Goal: Transaction & Acquisition: Download file/media

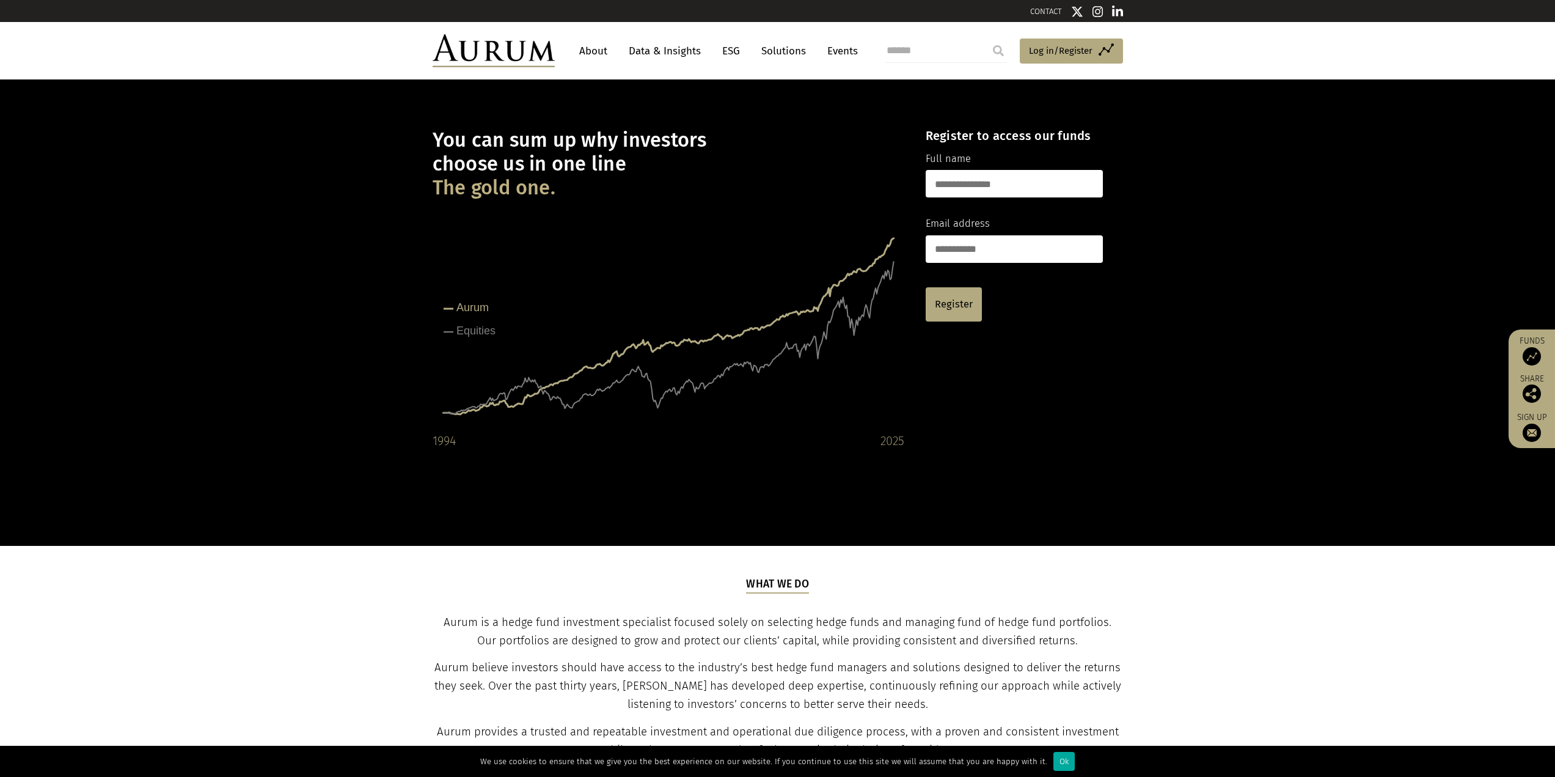
scroll to position [679, 0]
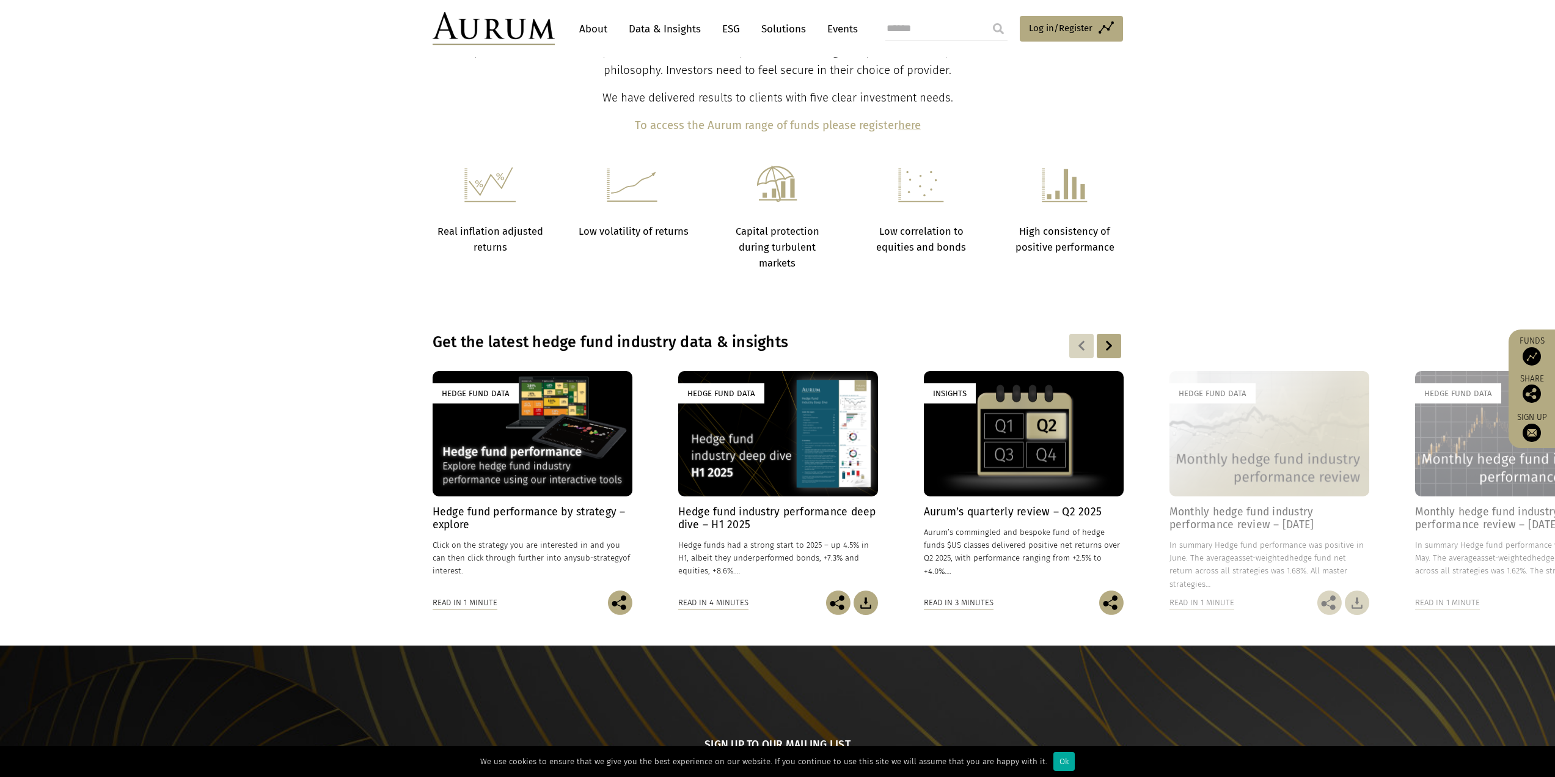
drag, startPoint x: 481, startPoint y: 441, endPoint x: 488, endPoint y: 440, distance: 6.7
click at [488, 440] on div "Hedge Fund Data" at bounding box center [533, 433] width 200 height 125
click at [559, 449] on div "Hedge Fund Data" at bounding box center [533, 433] width 200 height 125
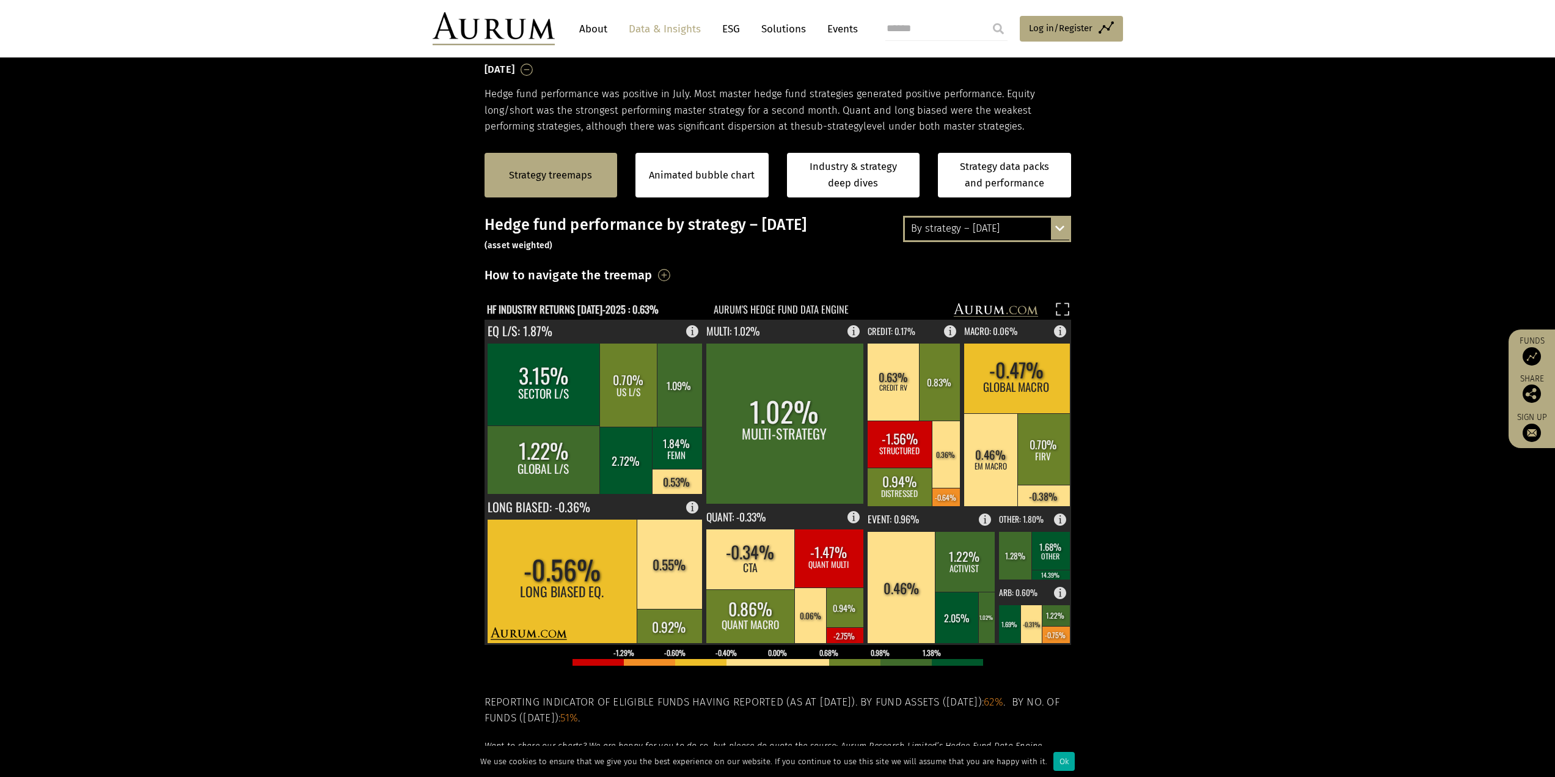
scroll to position [190, 0]
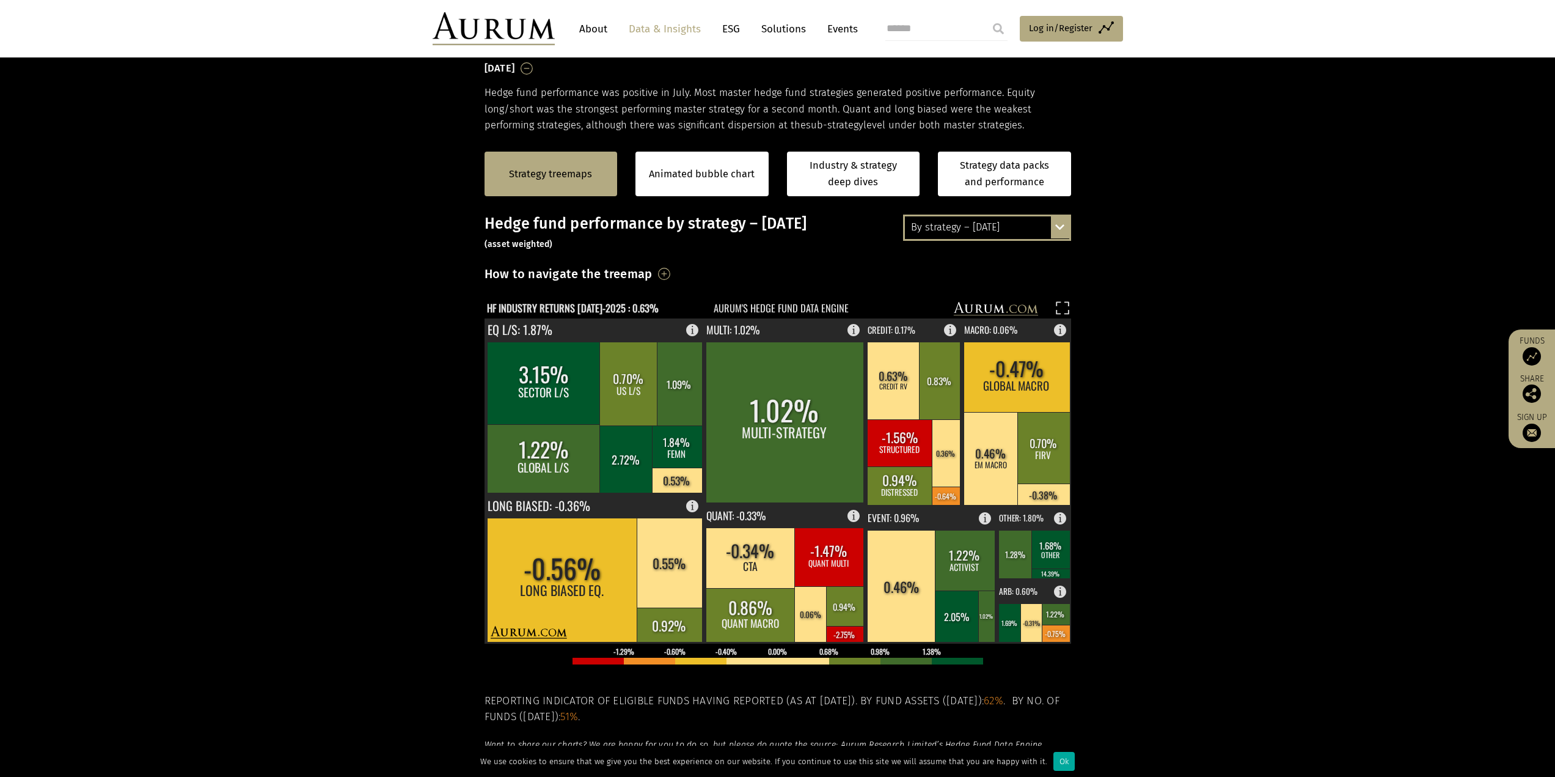
click div "Animated bubble chart"
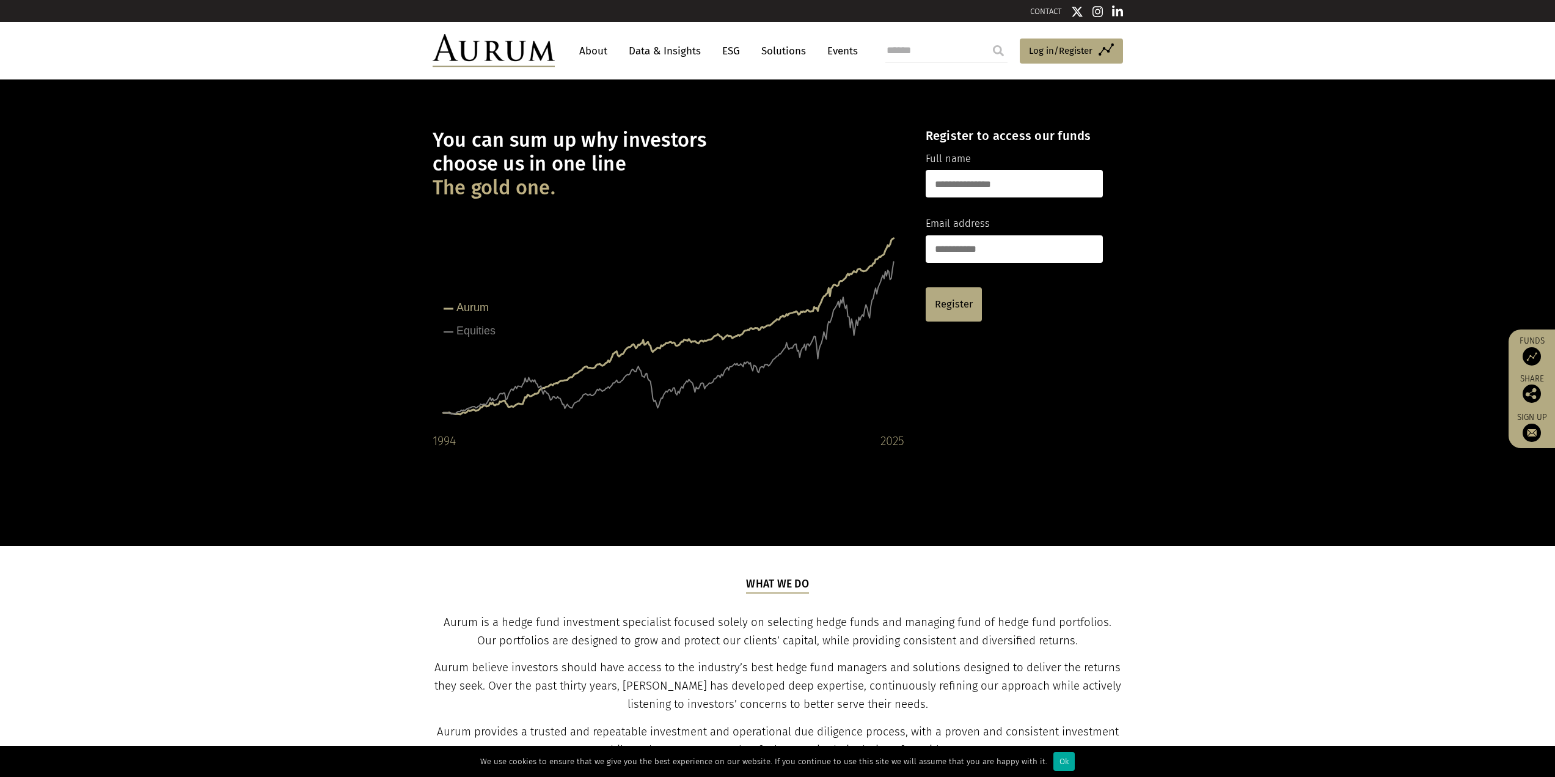
scroll to position [679, 0]
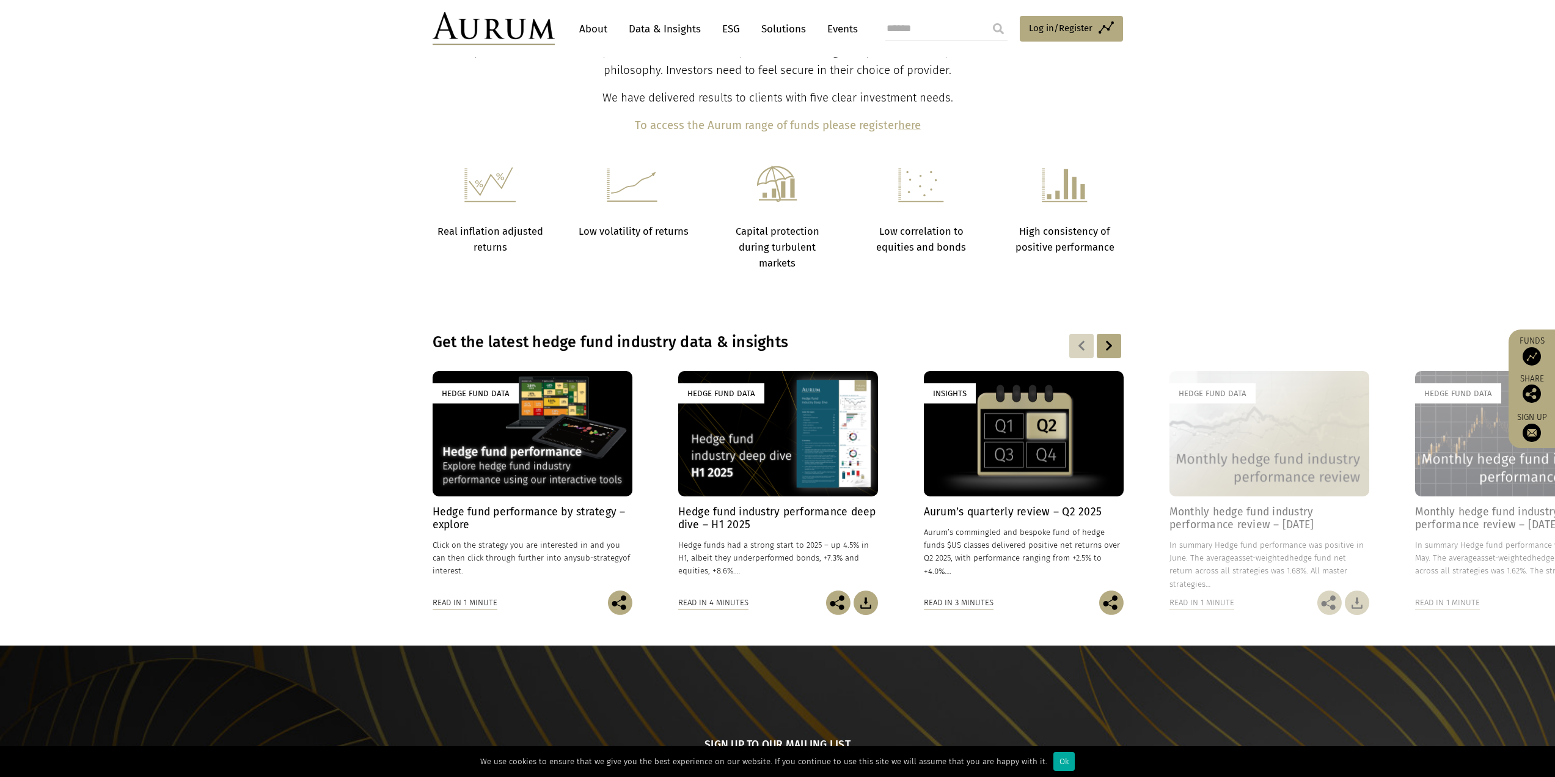
click at [1006, 471] on div "Insights" at bounding box center [1024, 433] width 200 height 125
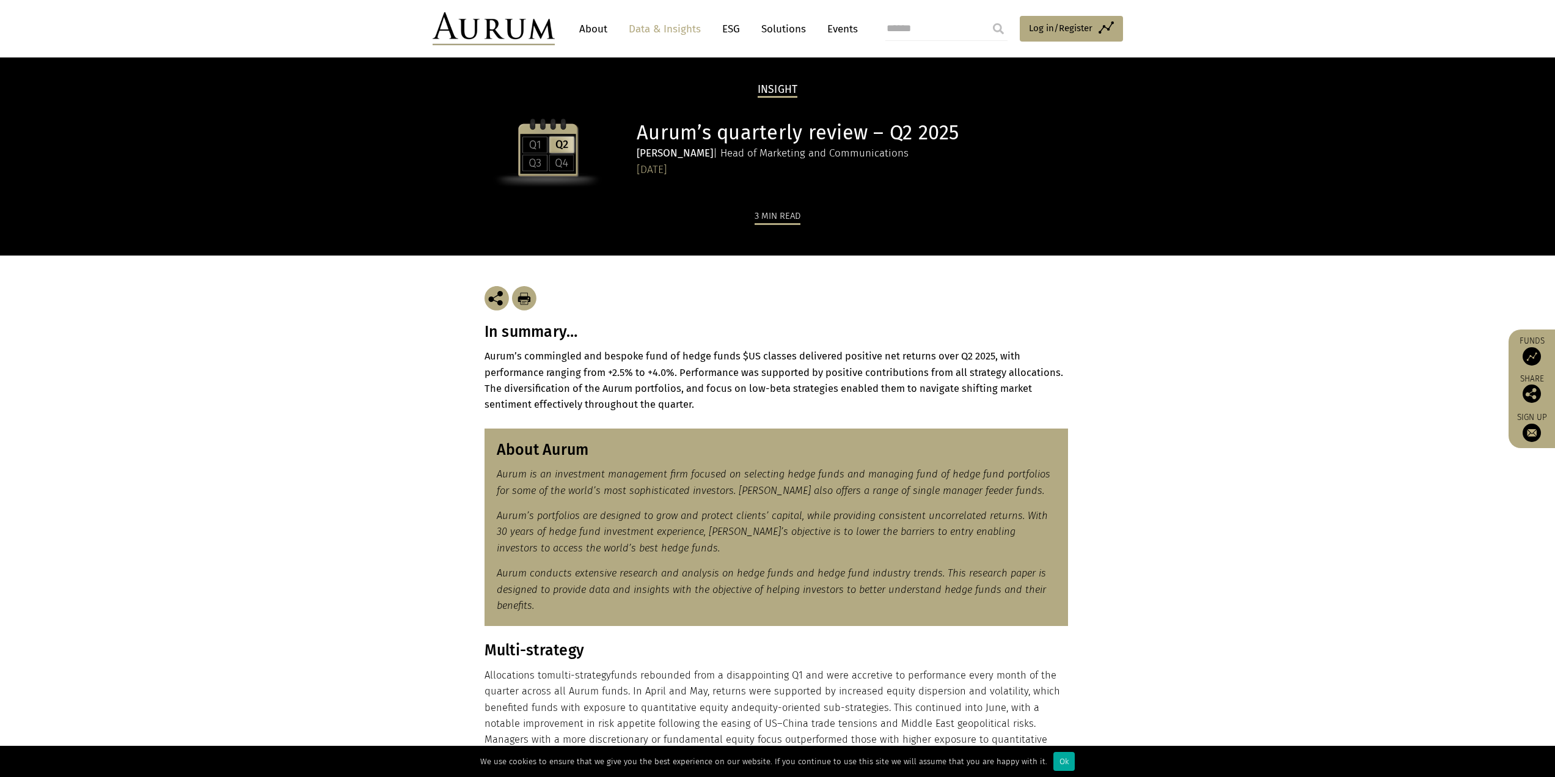
scroll to position [26, 0]
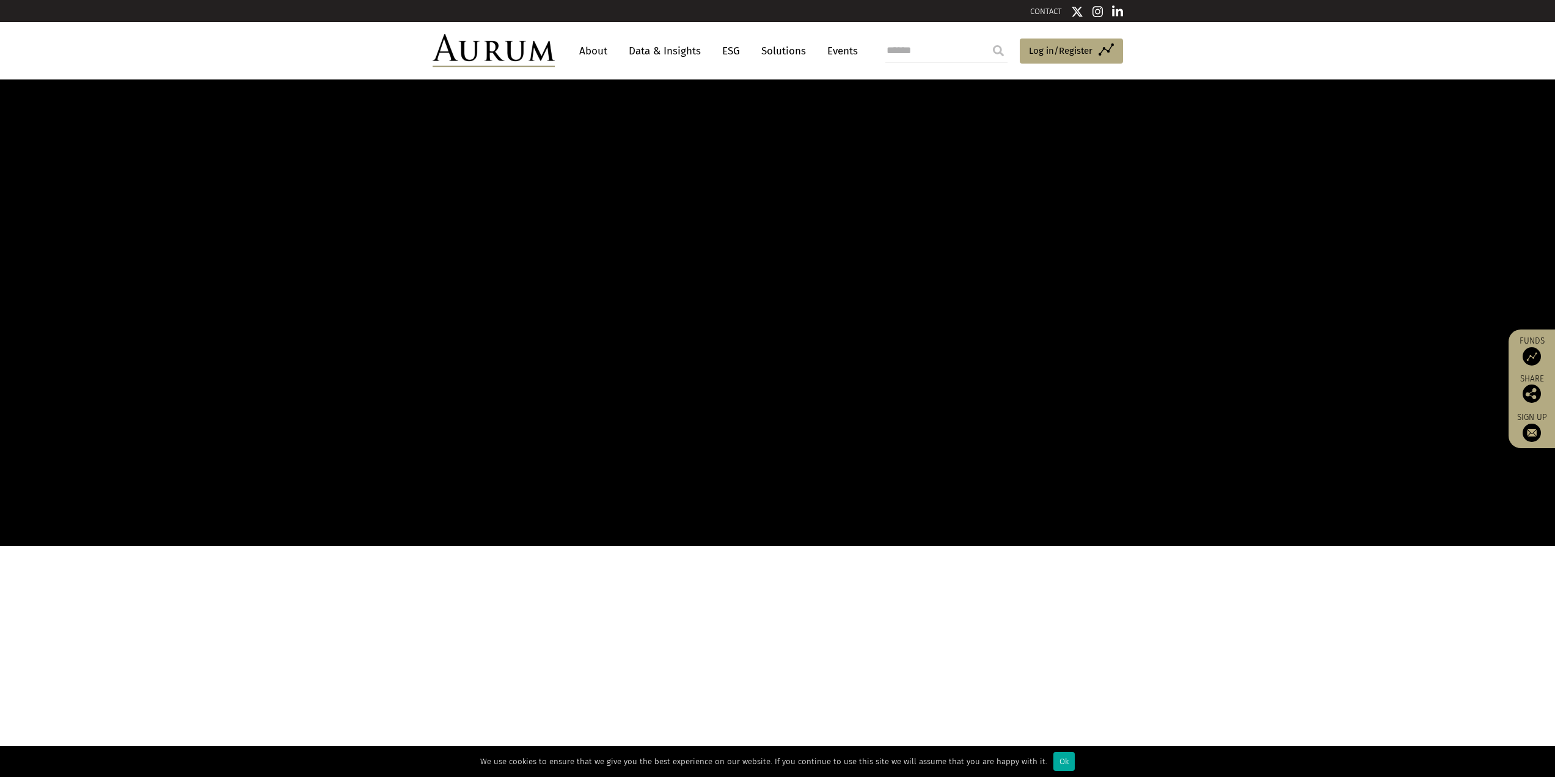
scroll to position [679, 0]
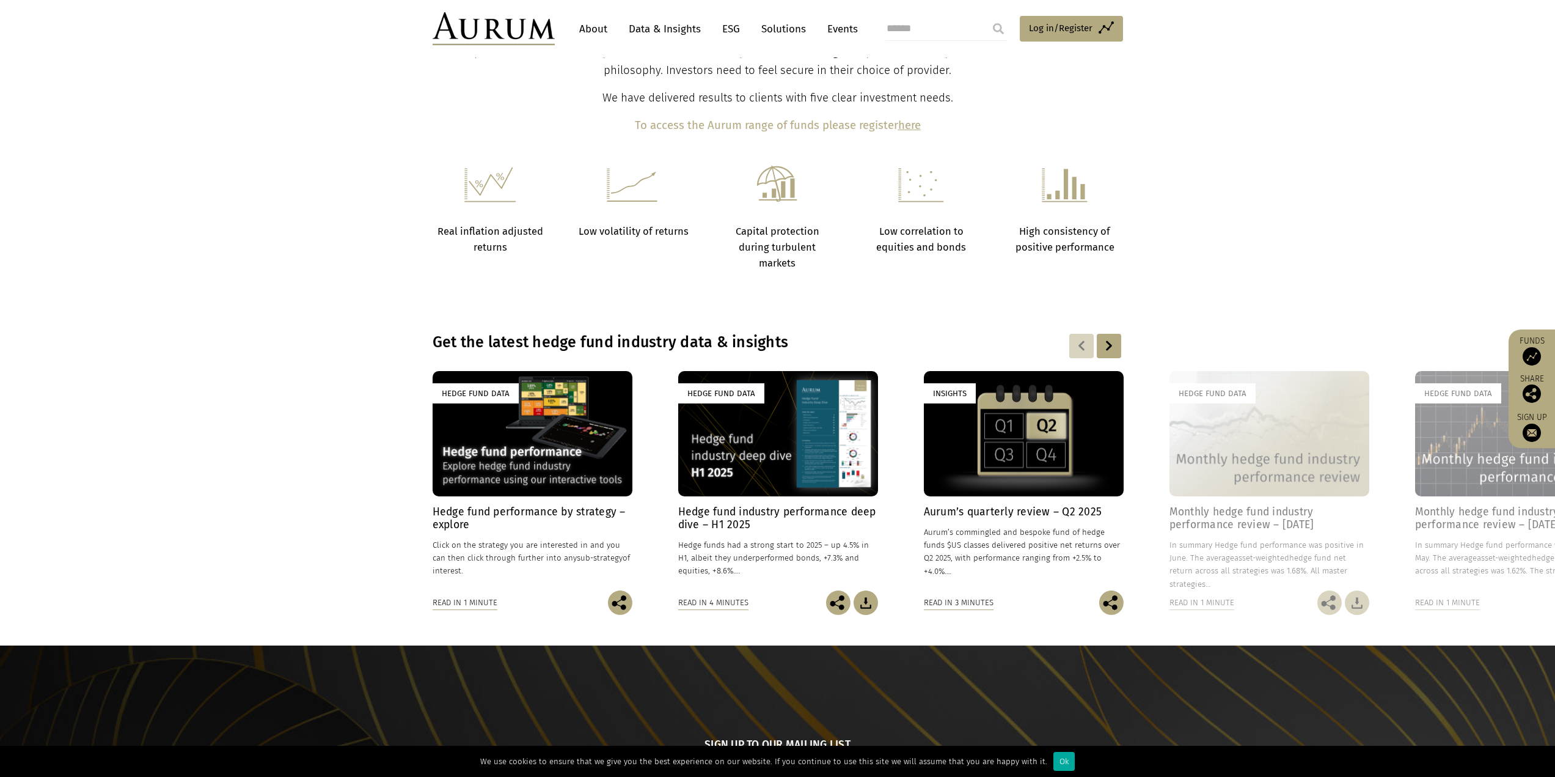
click at [552, 449] on div "Hedge Fund Data" at bounding box center [533, 433] width 200 height 125
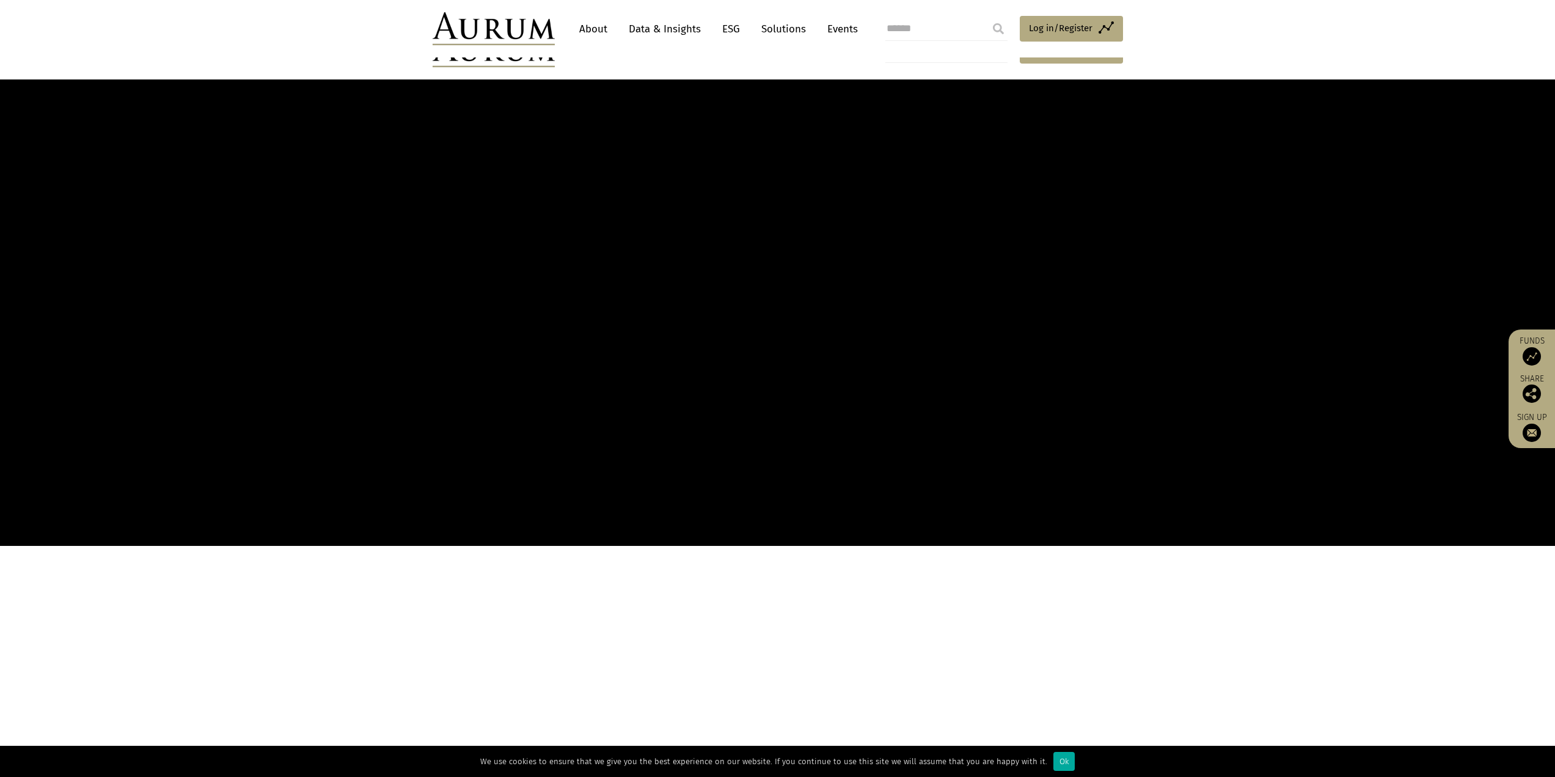
scroll to position [679, 0]
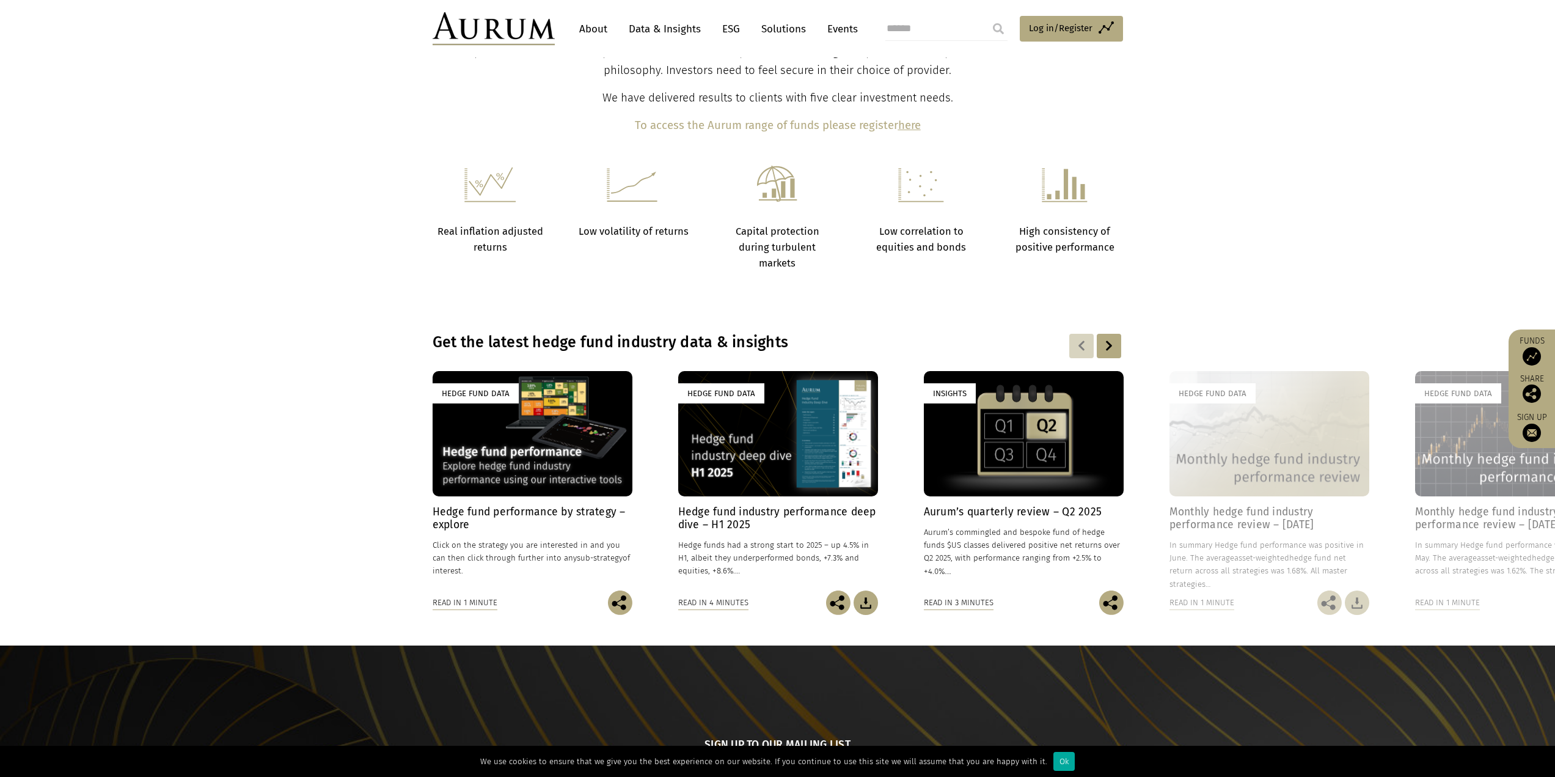
click at [813, 458] on div "Hedge Fund Data" at bounding box center [778, 433] width 200 height 125
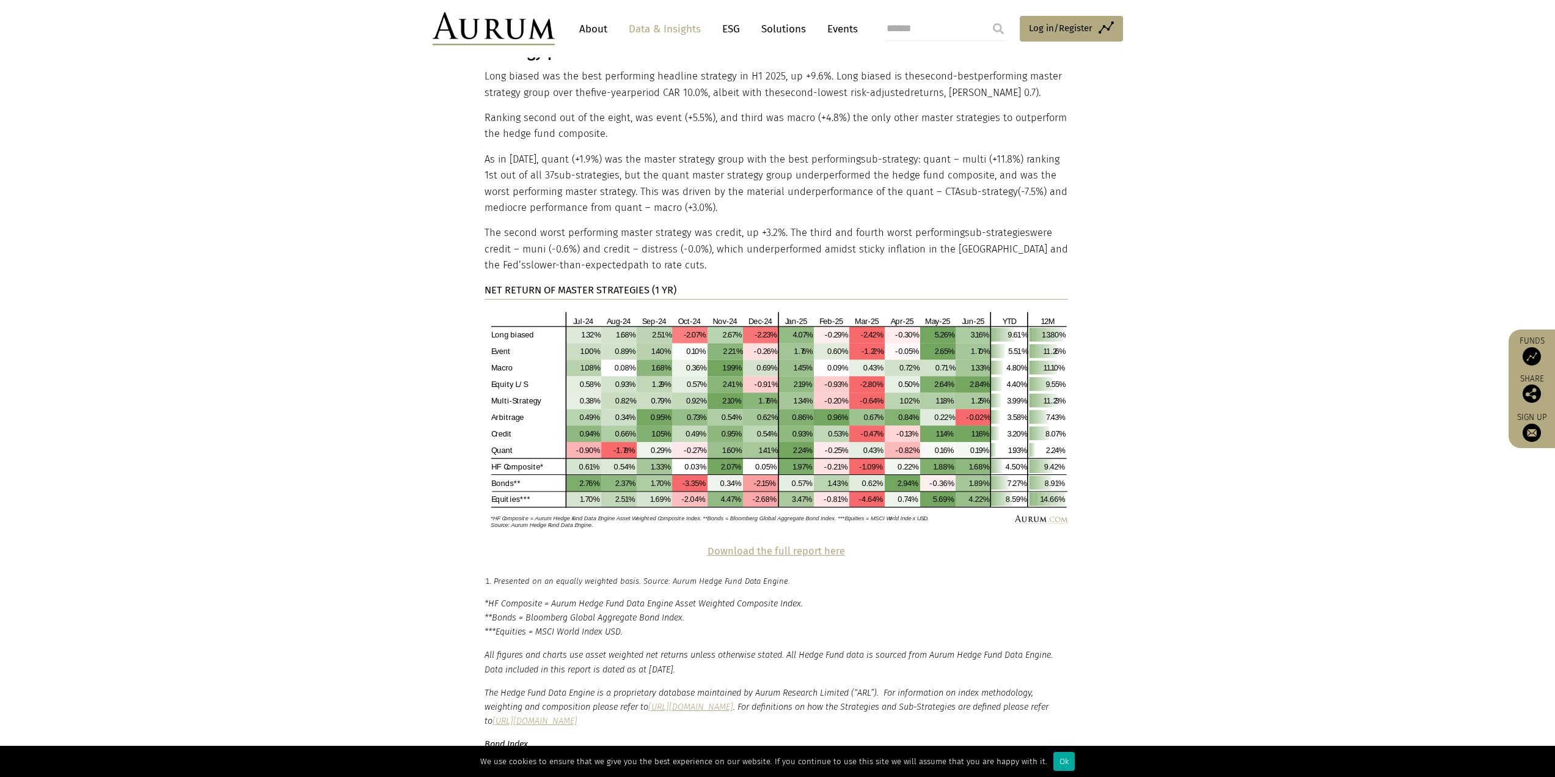
scroll to position [2360, 0]
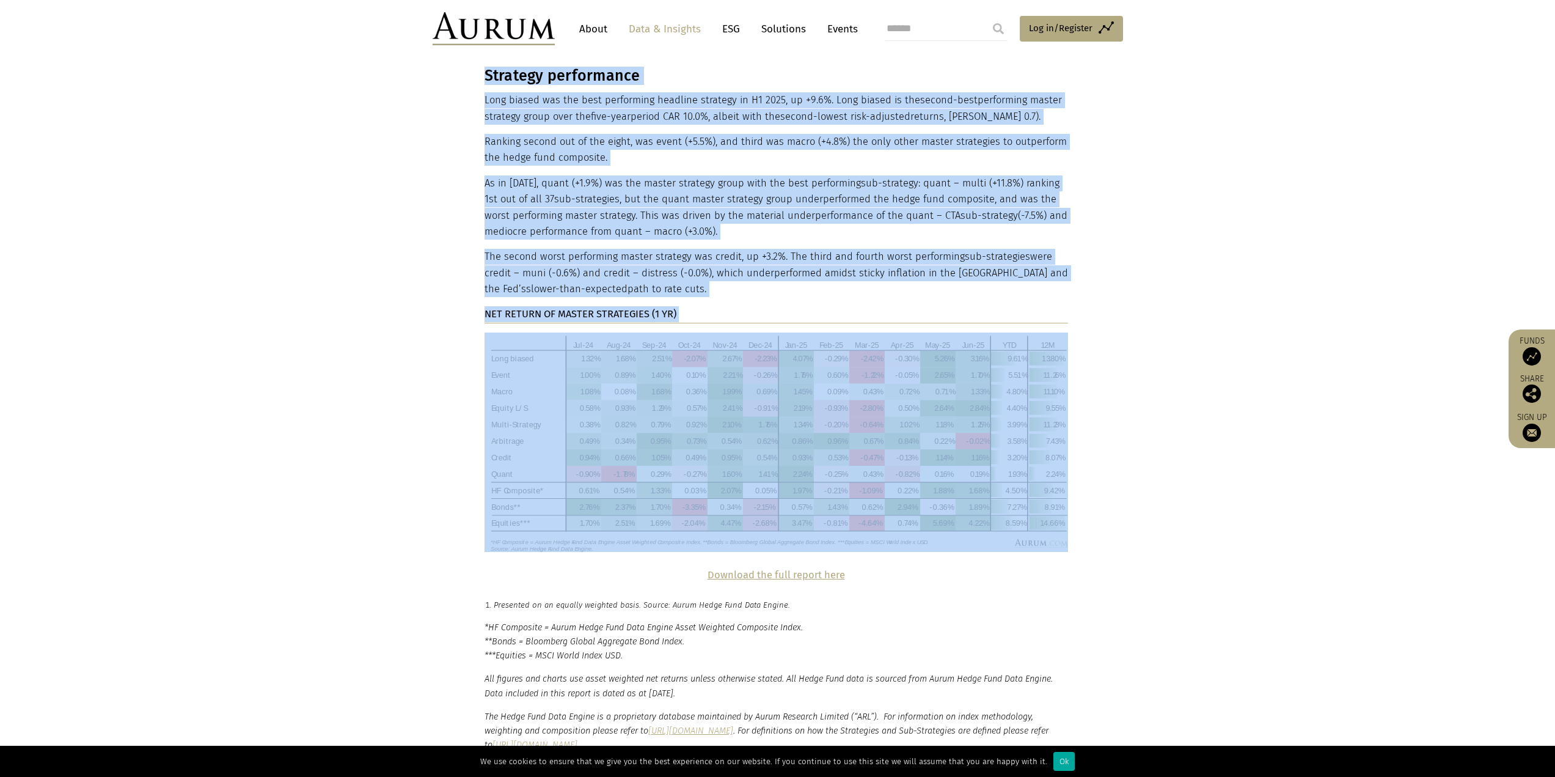
drag, startPoint x: 471, startPoint y: 279, endPoint x: 620, endPoint y: 335, distance: 159.3
click at [620, 335] on section "Strategy performance Long biased was the best performing headline strategy in H…" at bounding box center [777, 317] width 1555 height 500
click at [777, 306] on p "NET RETURN OF MASTER STRATEGIES (1 YR)" at bounding box center [777, 314] width 584 height 16
click at [502, 332] on img at bounding box center [777, 441] width 584 height 219
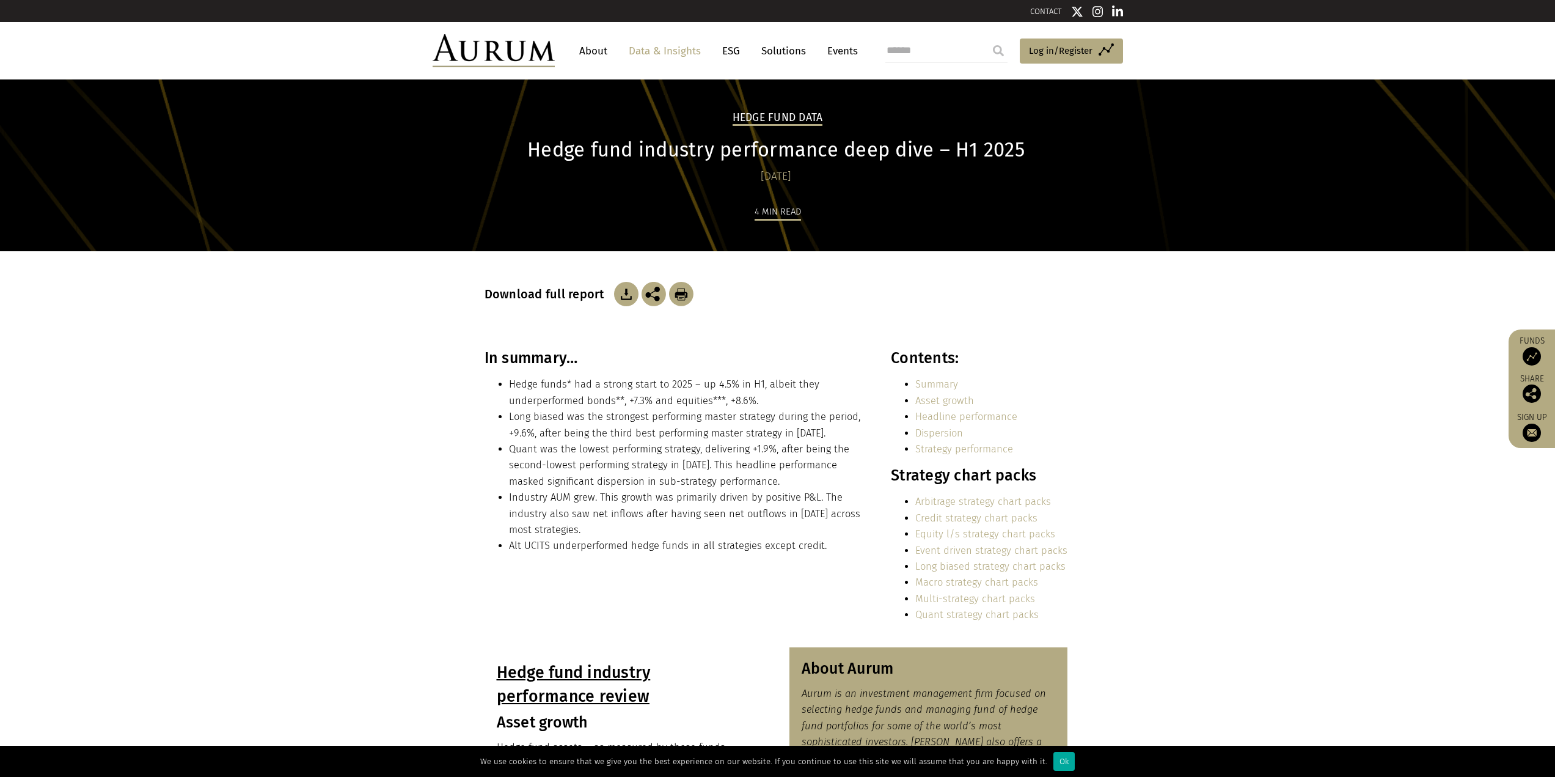
click at [618, 293] on img at bounding box center [626, 294] width 24 height 24
